Goal: Navigation & Orientation: Find specific page/section

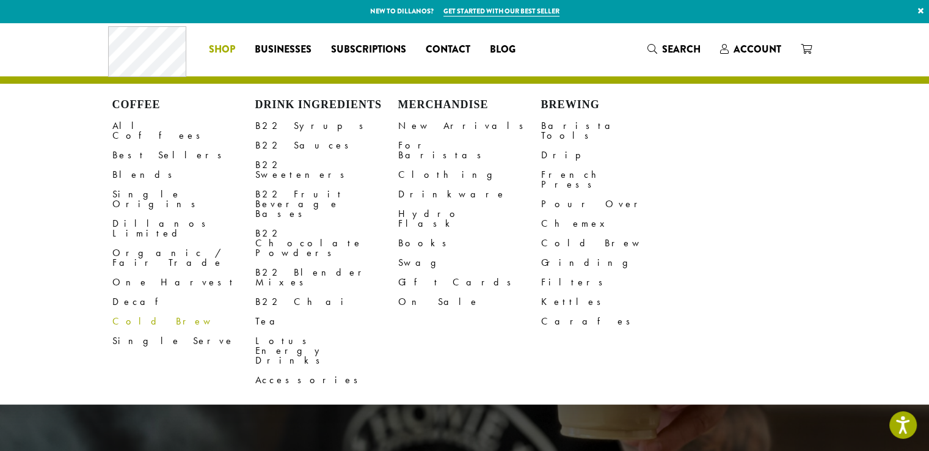
click at [139, 312] on link "Cold Brew" at bounding box center [183, 322] width 143 height 20
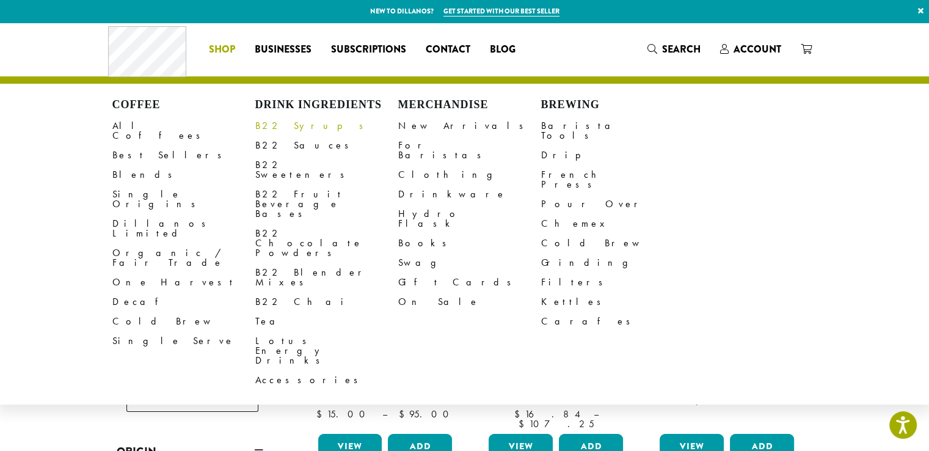
click at [290, 120] on link "B22 Syrups" at bounding box center [326, 126] width 143 height 20
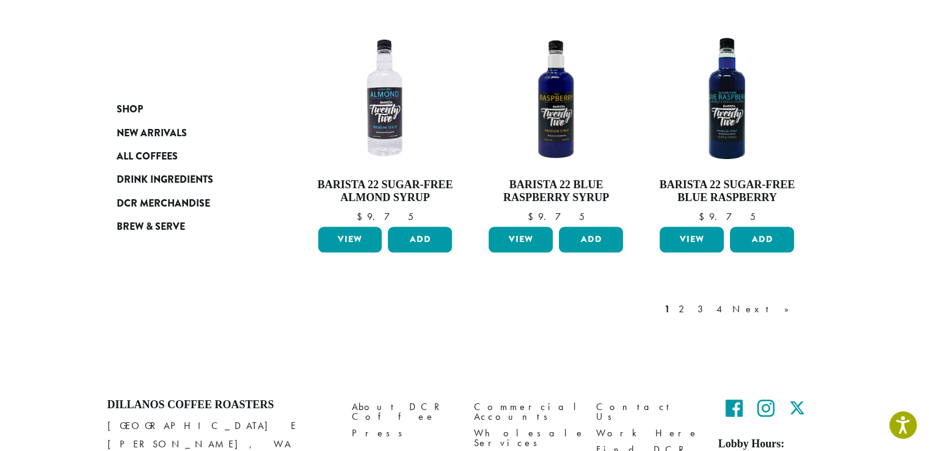
scroll to position [1139, 0]
